Goal: Find specific page/section: Find specific page/section

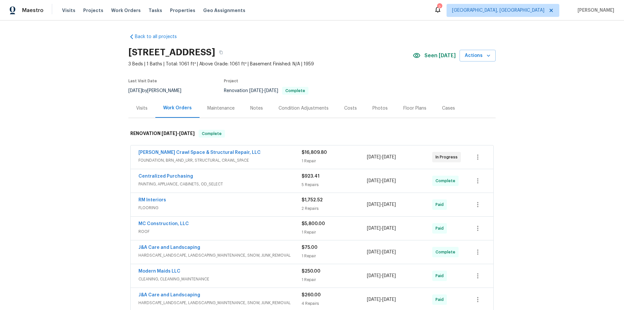
click at [89, 149] on div "Back to all projects [STREET_ADDRESS] 3 Beds | 1 Baths | Total: 1061 ft² | Abov…" at bounding box center [312, 164] width 624 height 289
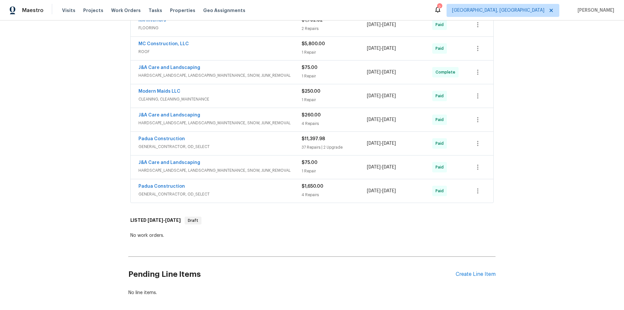
click at [87, 132] on div "Back to all projects [STREET_ADDRESS] 3 Beds | 1 Baths | Total: 1061 ft² | Abov…" at bounding box center [312, 164] width 624 height 289
click at [55, 132] on div "Back to all projects [STREET_ADDRESS] 3 Beds | 1 Baths | Total: 1061 ft² | Abov…" at bounding box center [312, 164] width 624 height 289
click at [75, 131] on div "Back to all projects [STREET_ADDRESS] 3 Beds | 1 Baths | Total: 1061 ft² | Abov…" at bounding box center [312, 164] width 624 height 289
click at [80, 132] on div "Back to all projects [STREET_ADDRESS] 3 Beds | 1 Baths | Total: 1061 ft² | Abov…" at bounding box center [312, 164] width 624 height 289
drag, startPoint x: 86, startPoint y: 15, endPoint x: 80, endPoint y: 9, distance: 8.7
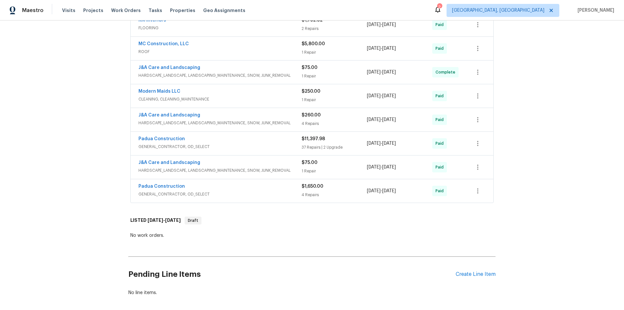
click at [86, 15] on div "Visits Projects Work Orders Tasks Properties Geo Assignments" at bounding box center [157, 10] width 191 height 13
click at [71, 137] on div "Back to all projects [STREET_ADDRESS] 3 Beds | 1 Baths | Total: 1061 ft² | Abov…" at bounding box center [312, 164] width 624 height 289
click at [92, 127] on div "Back to all projects [STREET_ADDRESS] 3 Beds | 1 Baths | Total: 1061 ft² | Abov…" at bounding box center [312, 164] width 624 height 289
click at [75, 99] on div "Back to all projects [STREET_ADDRESS] 3 Beds | 1 Baths | Total: 1061 ft² | Abov…" at bounding box center [312, 164] width 624 height 289
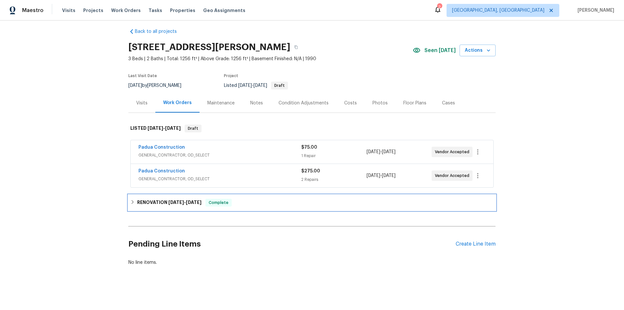
click at [130, 200] on div "RENOVATION 9/30/25 - 10/10/25 Complete" at bounding box center [311, 202] width 363 height 8
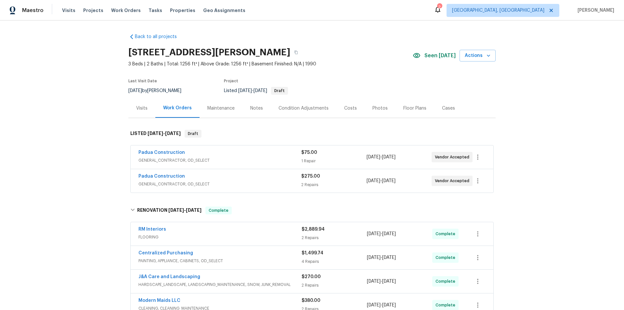
click at [108, 167] on div "Back to all projects 7244 Montoro Ct, Fayetteville, NC 28314 3 Beds | 2 Baths |…" at bounding box center [312, 164] width 624 height 289
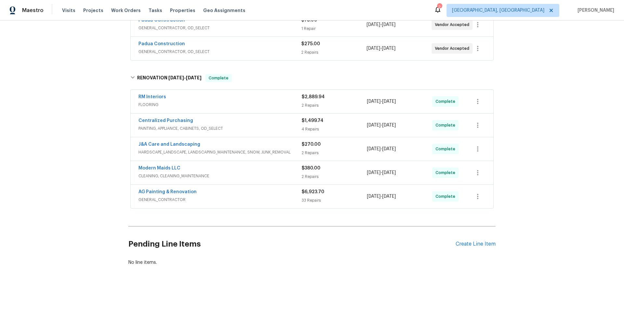
click at [80, 133] on div "Back to all projects 7244 Montoro Ct, Fayetteville, NC 28314 3 Beds | 2 Baths |…" at bounding box center [312, 164] width 624 height 289
click at [60, 121] on div "Back to all projects 7244 Montoro Ct, Fayetteville, NC 28314 3 Beds | 2 Baths |…" at bounding box center [312, 164] width 624 height 289
click at [66, 130] on div "Back to all projects 7244 Montoro Ct, Fayetteville, NC 28314 3 Beds | 2 Baths |…" at bounding box center [312, 164] width 624 height 289
click at [84, 102] on div "Back to all projects 7244 Montoro Ct, Fayetteville, NC 28314 3 Beds | 2 Baths |…" at bounding box center [312, 164] width 624 height 289
click at [69, 131] on div "Back to all projects 7244 Montoro Ct, Fayetteville, NC 28314 3 Beds | 2 Baths |…" at bounding box center [312, 164] width 624 height 289
